Goal: Information Seeking & Learning: Learn about a topic

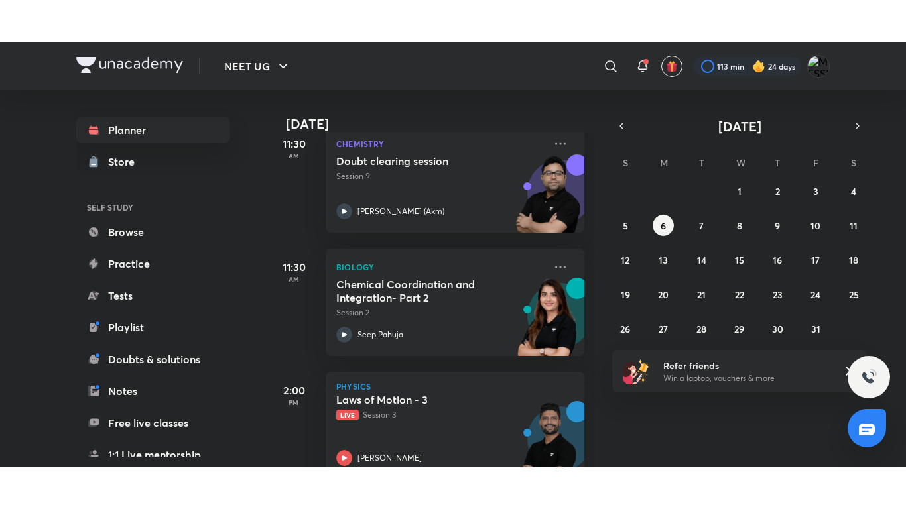
scroll to position [367, 0]
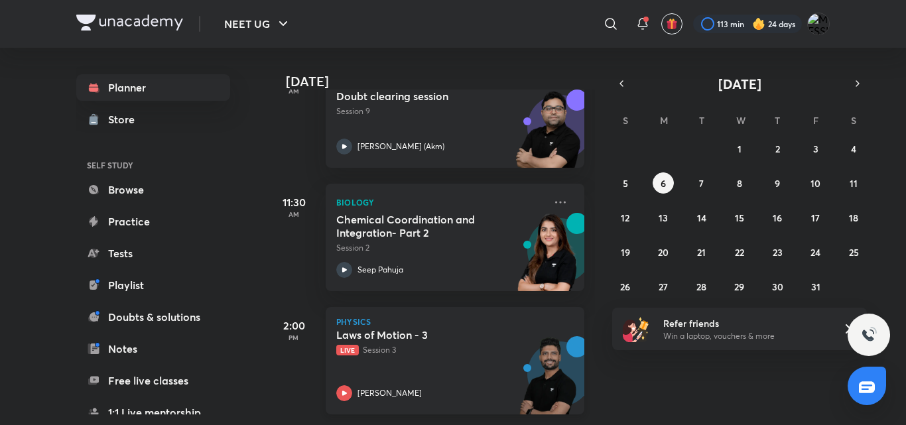
click at [440, 393] on div "Physics Laws of Motion - 3 Live Session 3 [PERSON_NAME]" at bounding box center [455, 360] width 259 height 107
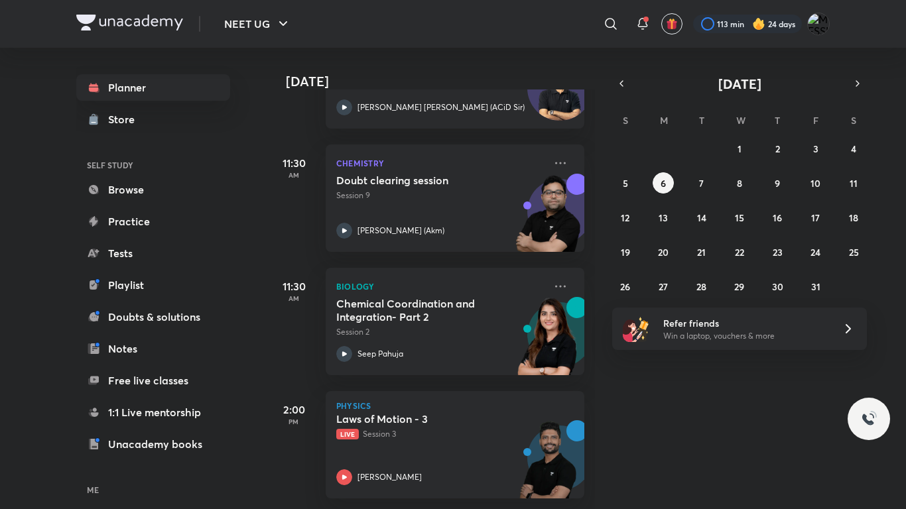
scroll to position [283, 0]
